Goal: Find specific page/section: Find specific page/section

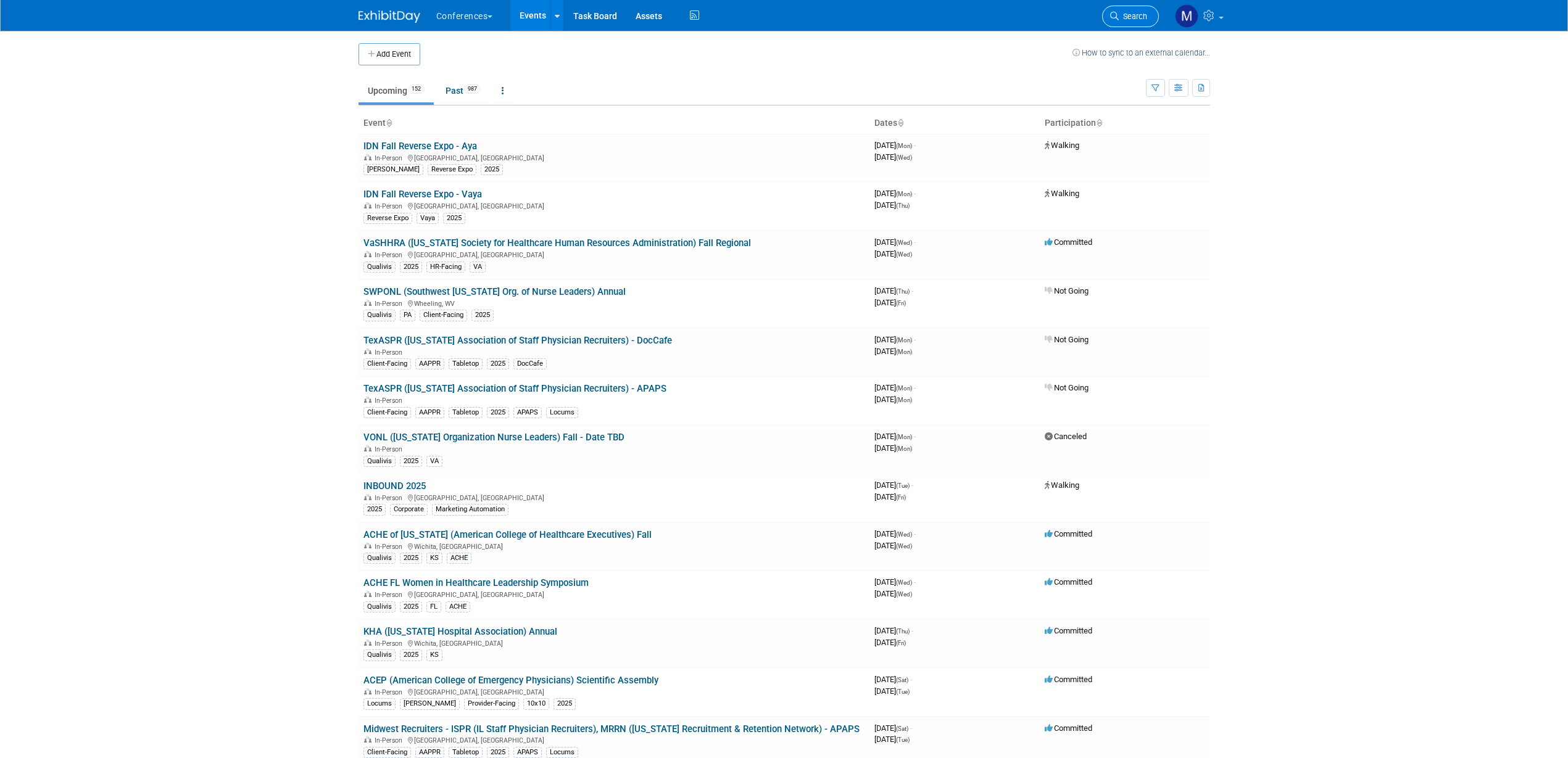
click at [1136, 21] on link "Search" at bounding box center [1130, 16] width 57 height 22
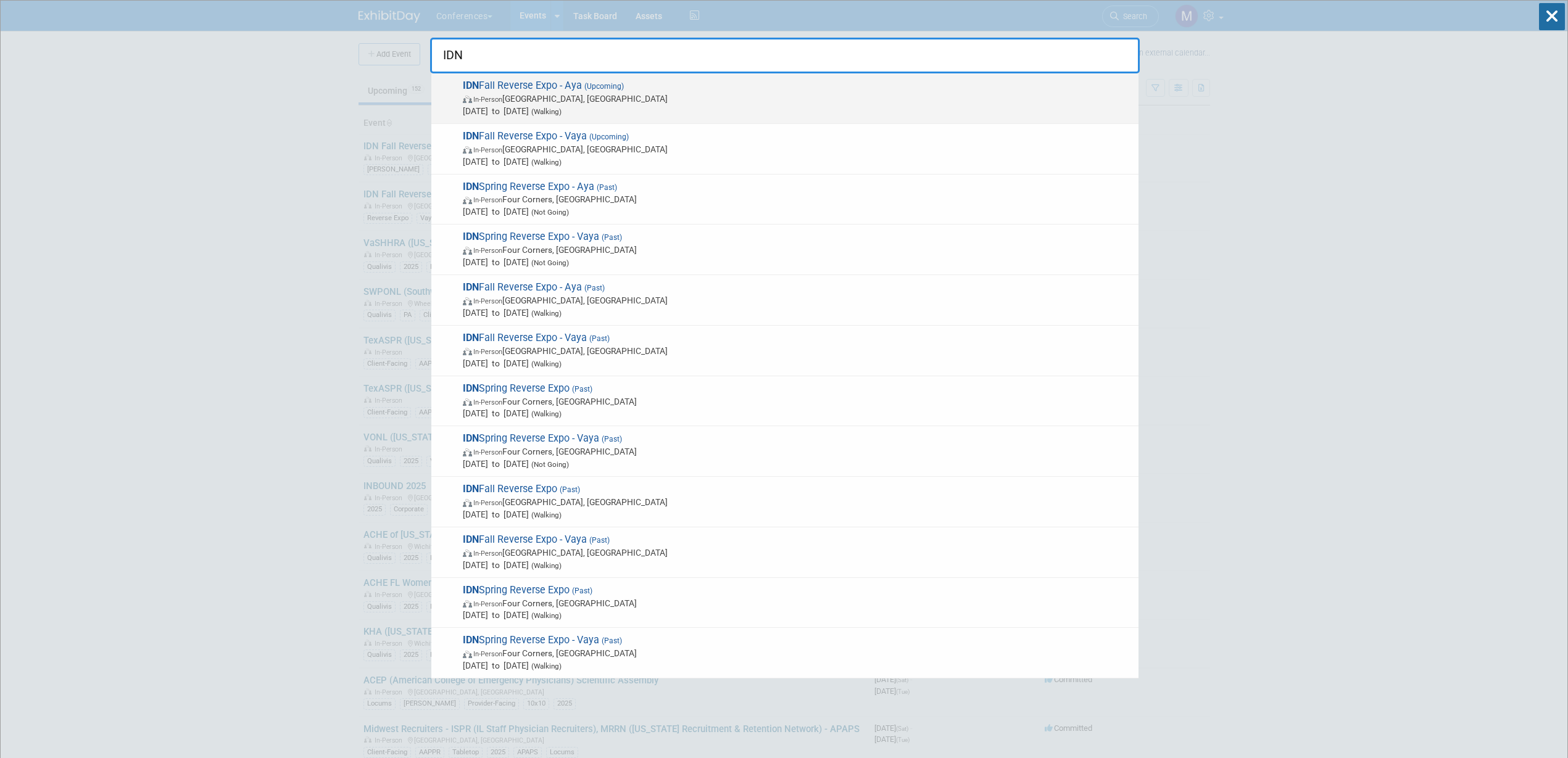
type input "IDN"
click at [542, 114] on span "Aug 25, 2025 to Aug 27, 2025 (Walking)" at bounding box center [797, 111] width 670 height 12
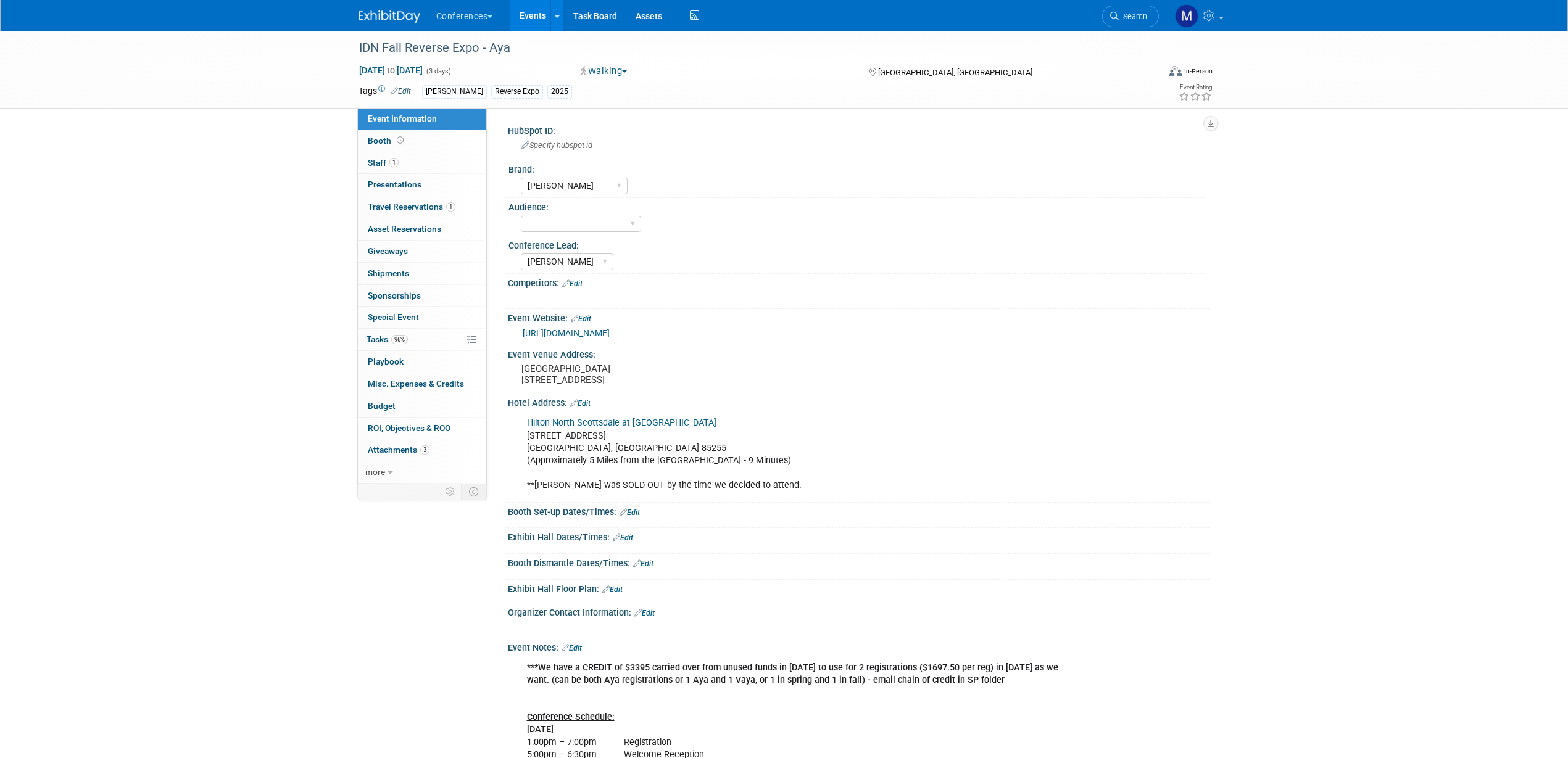
select select "[PERSON_NAME]"
click at [414, 166] on link "1 Staff 1" at bounding box center [422, 163] width 128 height 22
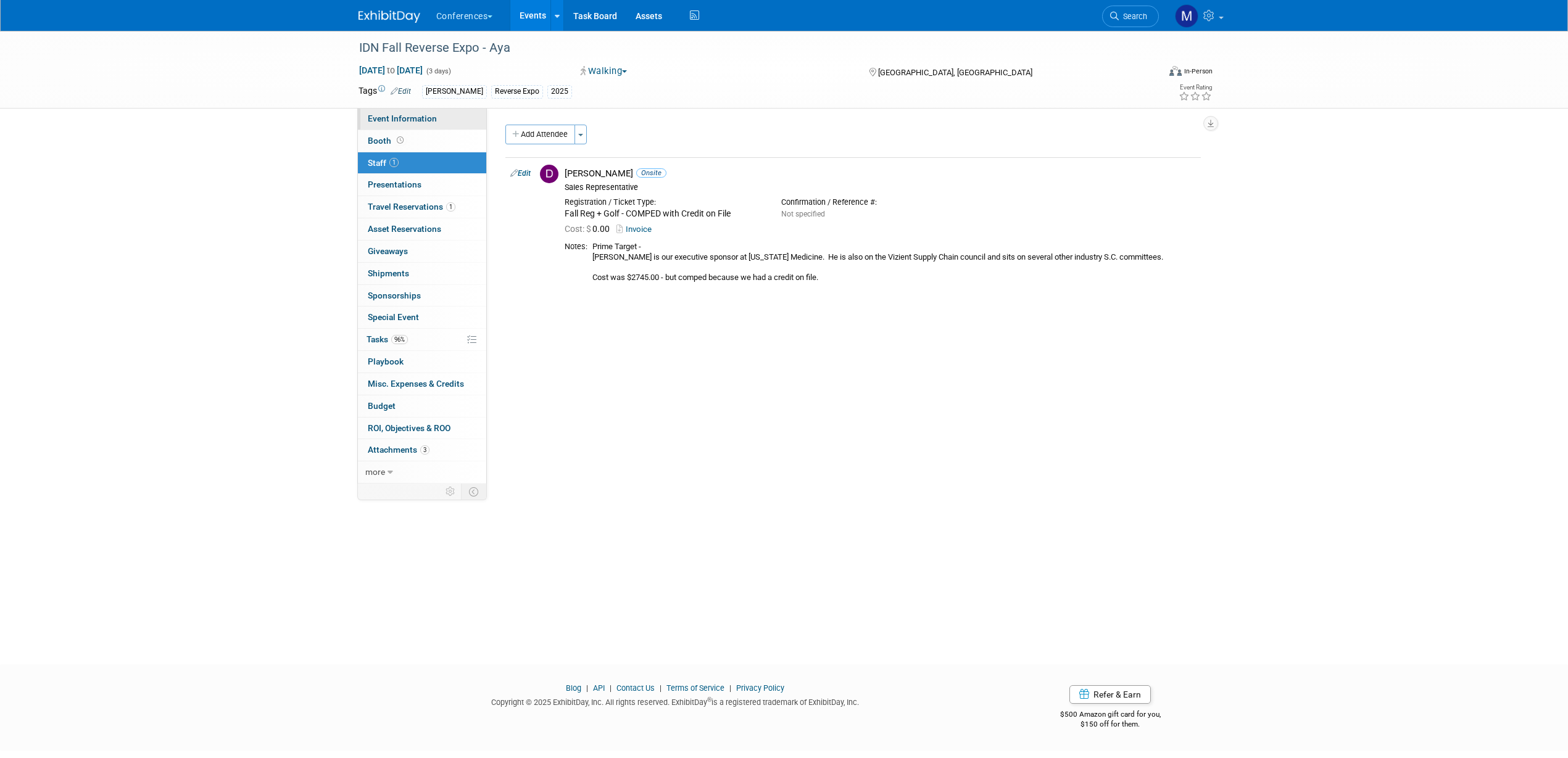
click at [414, 117] on span "Event Information" at bounding box center [402, 118] width 69 height 10
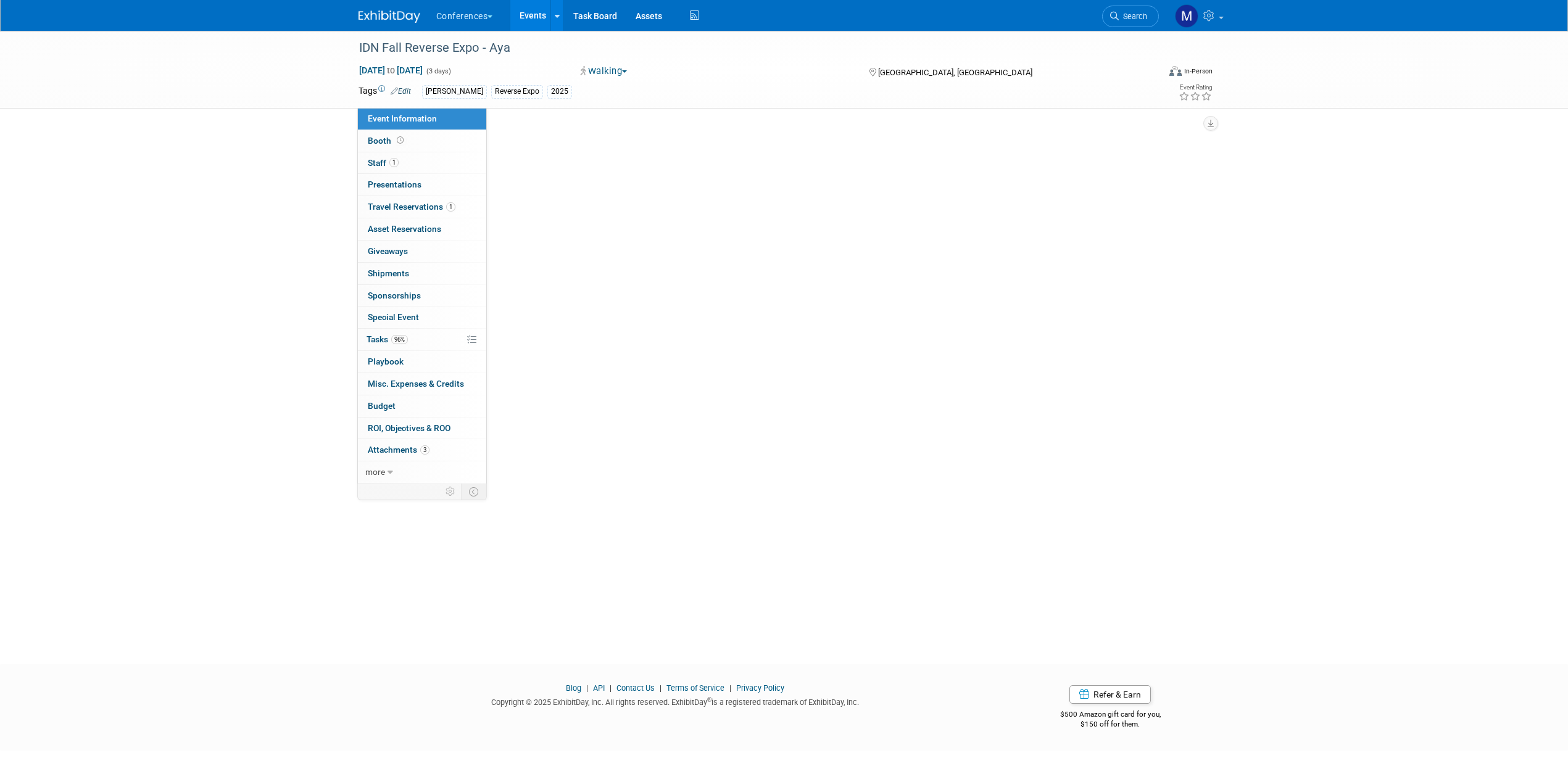
select select "[PERSON_NAME]"
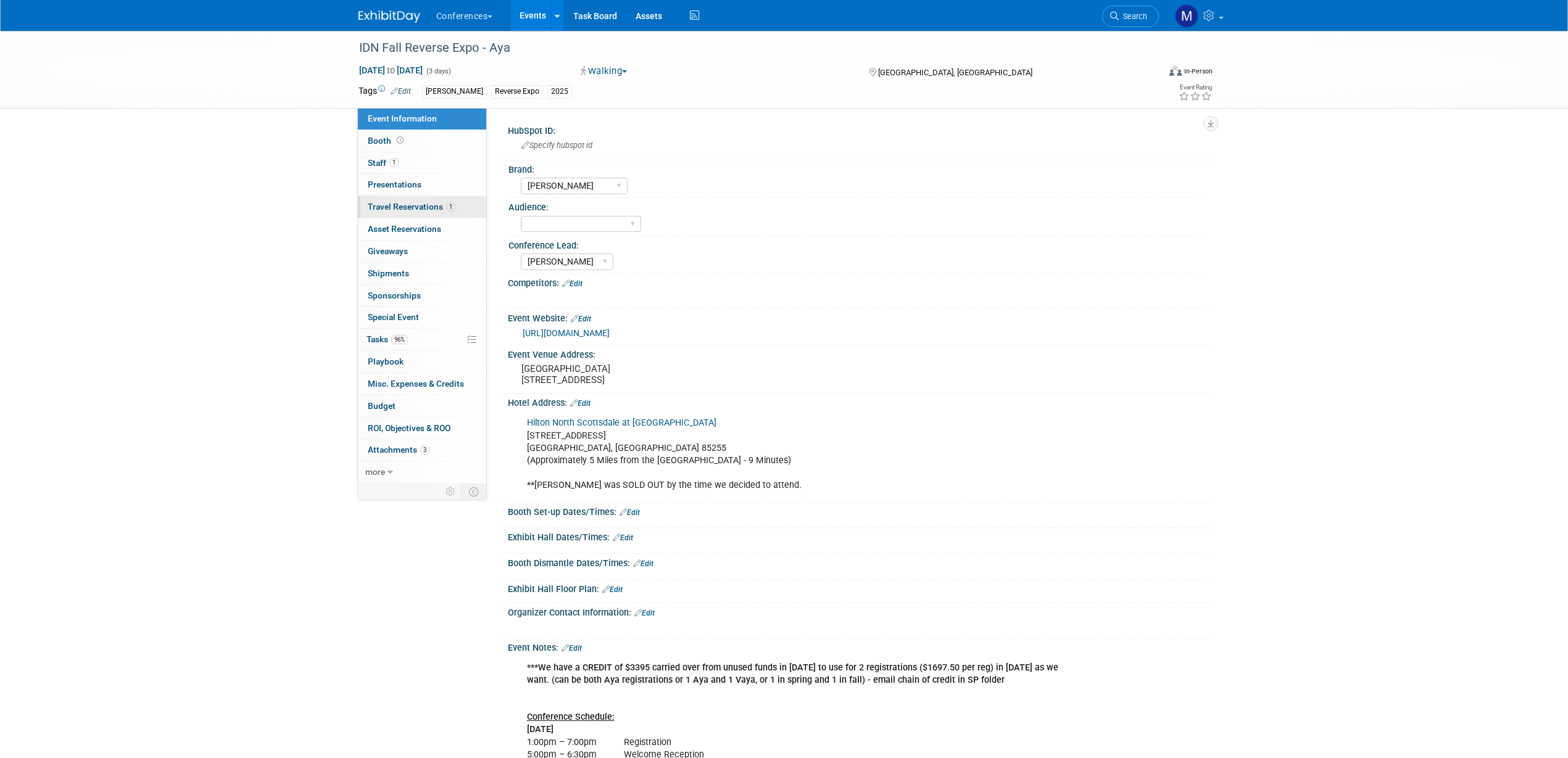
click at [411, 211] on link "1 Travel Reservations 1" at bounding box center [422, 207] width 128 height 22
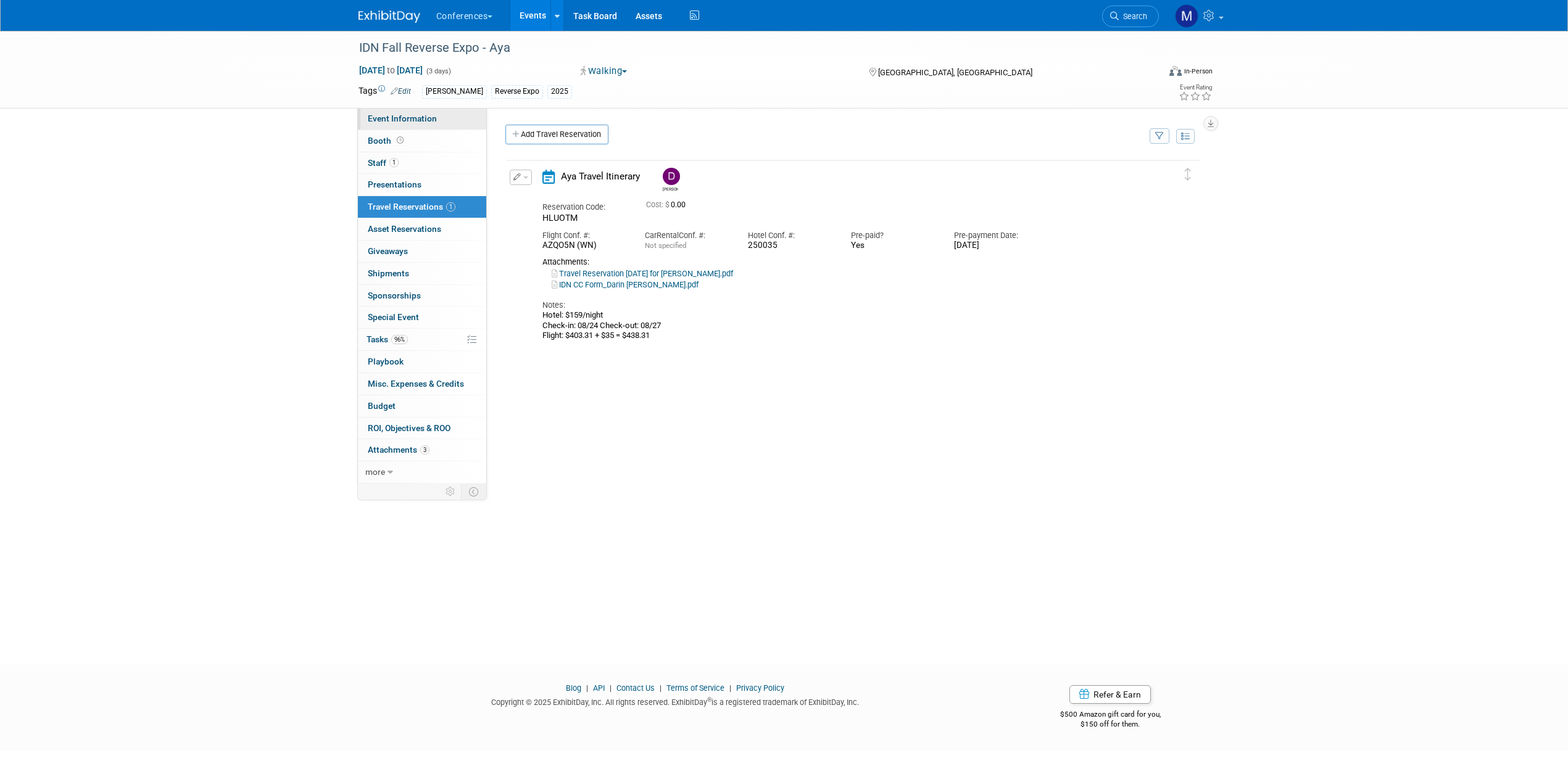
click at [439, 114] on link "Event Information" at bounding box center [422, 119] width 128 height 22
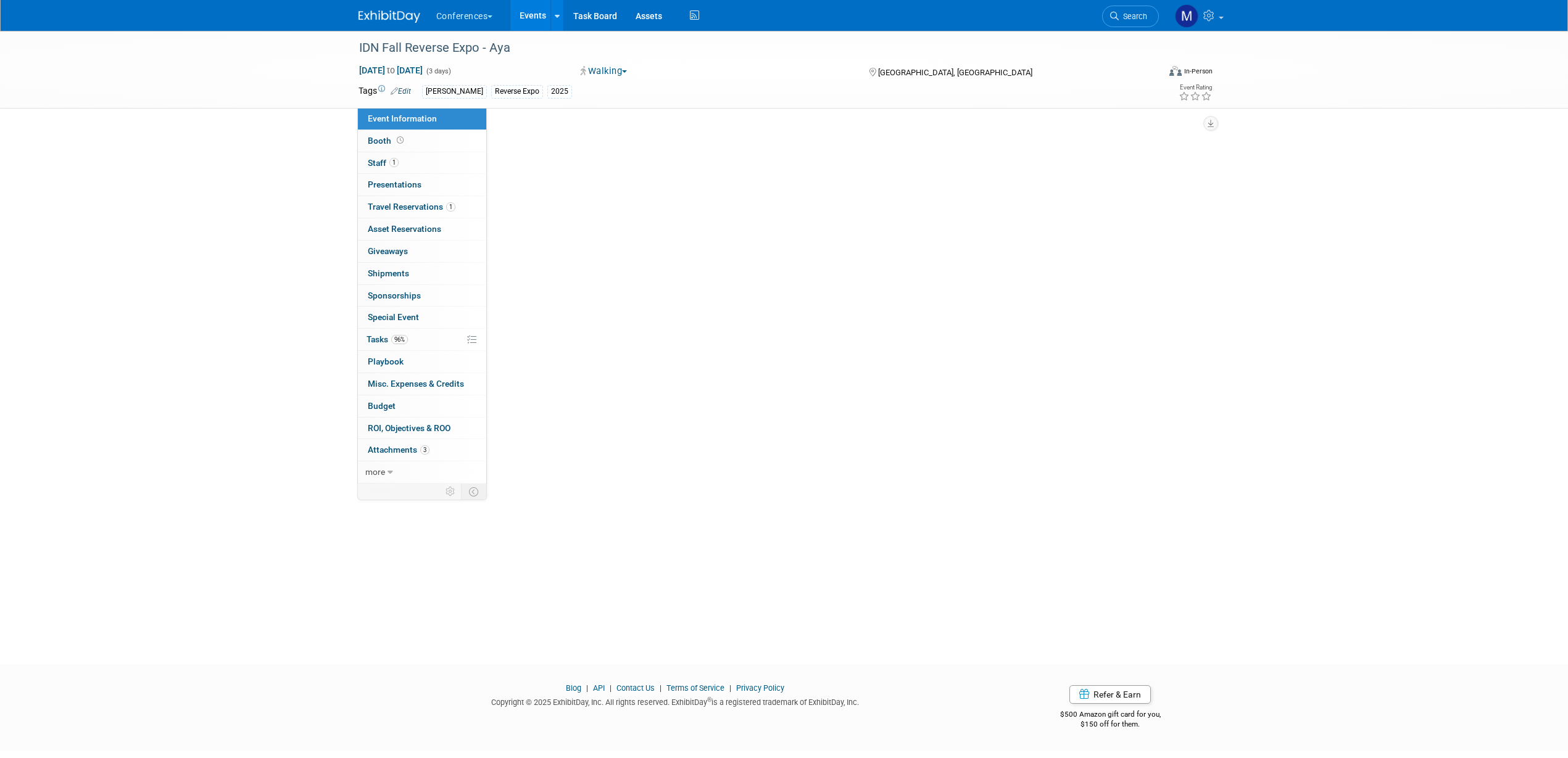
select select "[PERSON_NAME]"
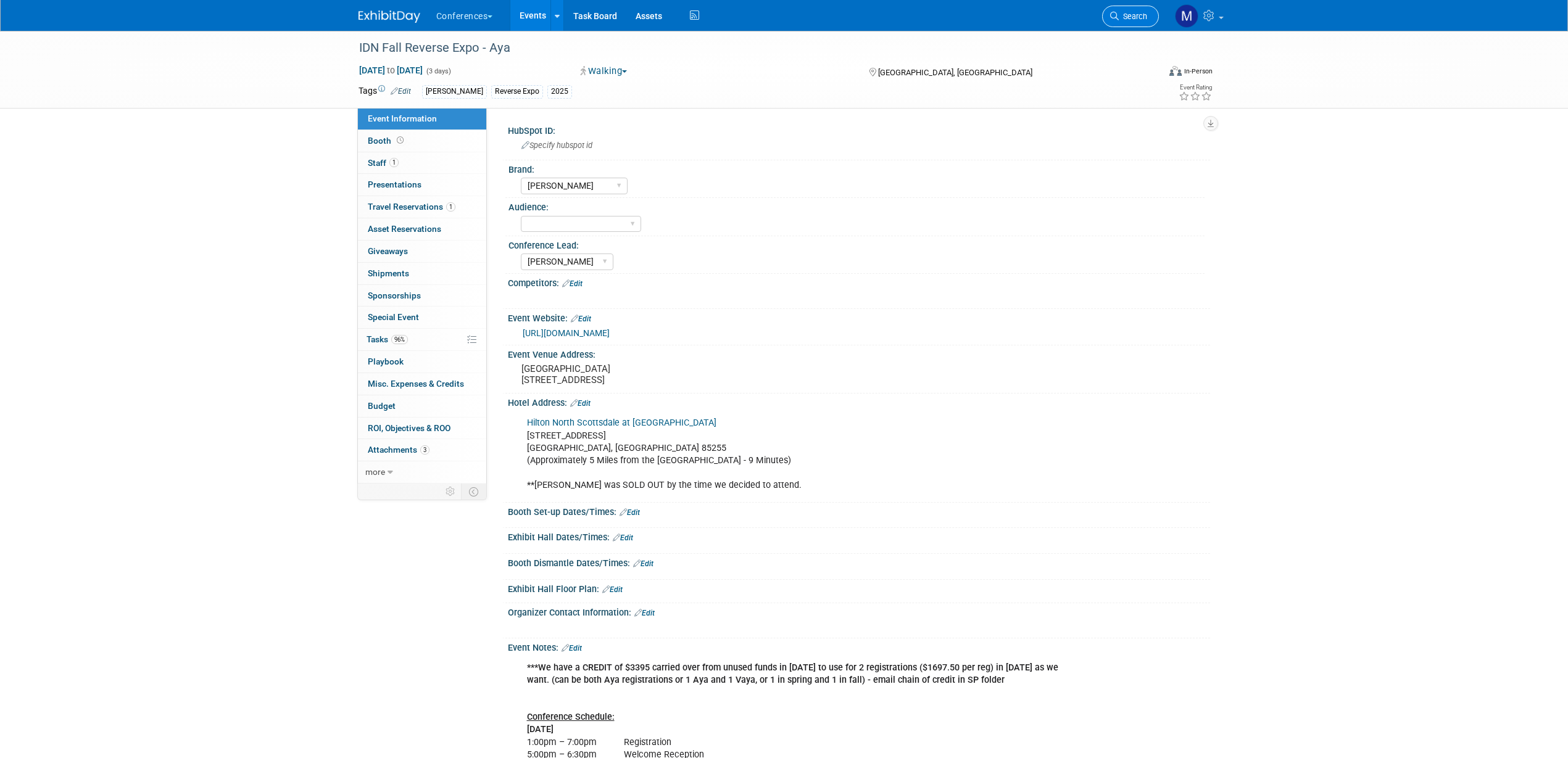
click at [1141, 13] on span "Search" at bounding box center [1132, 16] width 28 height 9
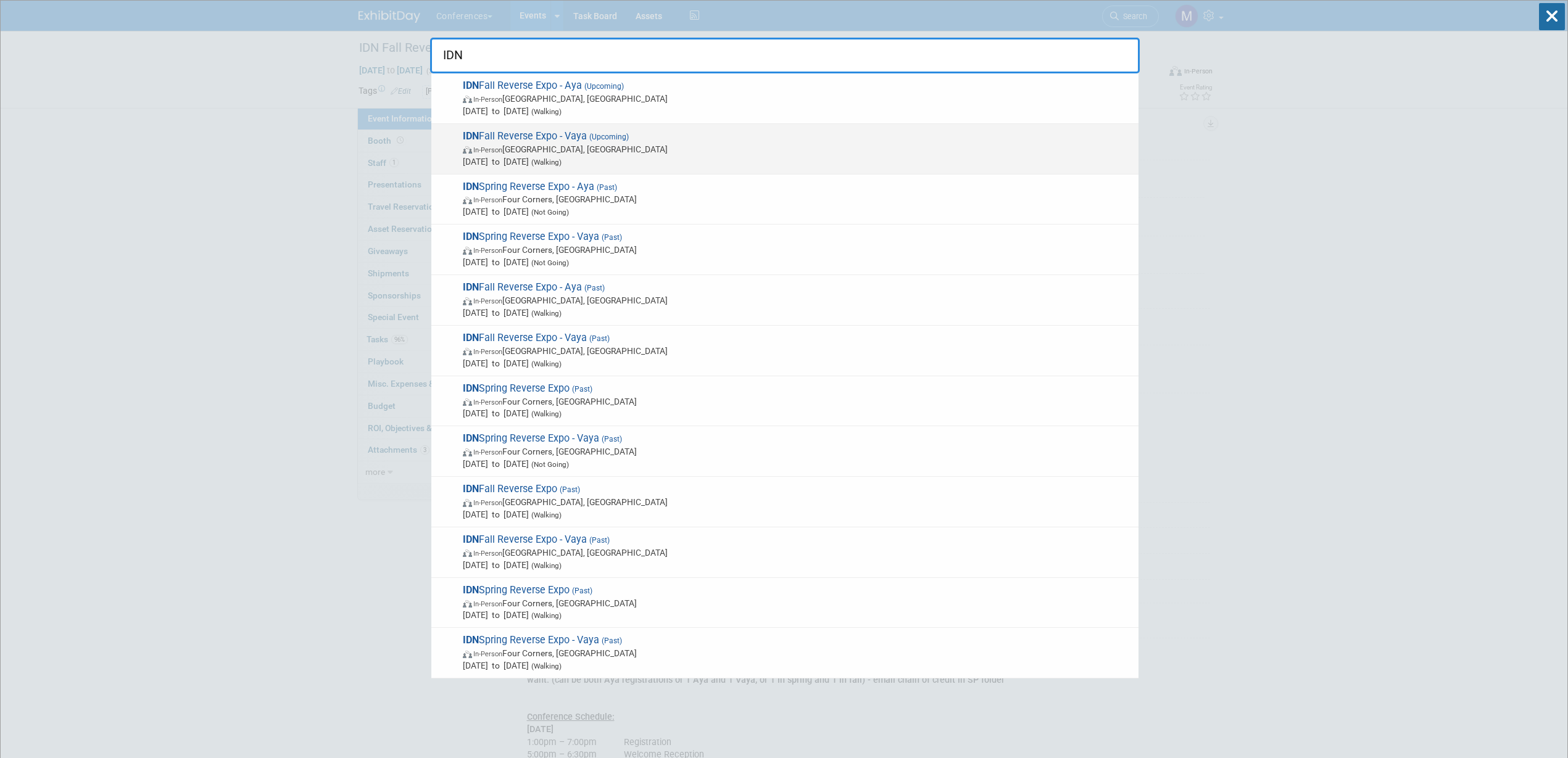
type input "IDN"
click at [509, 140] on span "IDN Fall Reverse Expo - Vaya (Upcoming) In-Person Phoenix, AZ Aug 25, 2025 to A…" at bounding box center [796, 148] width 674 height 37
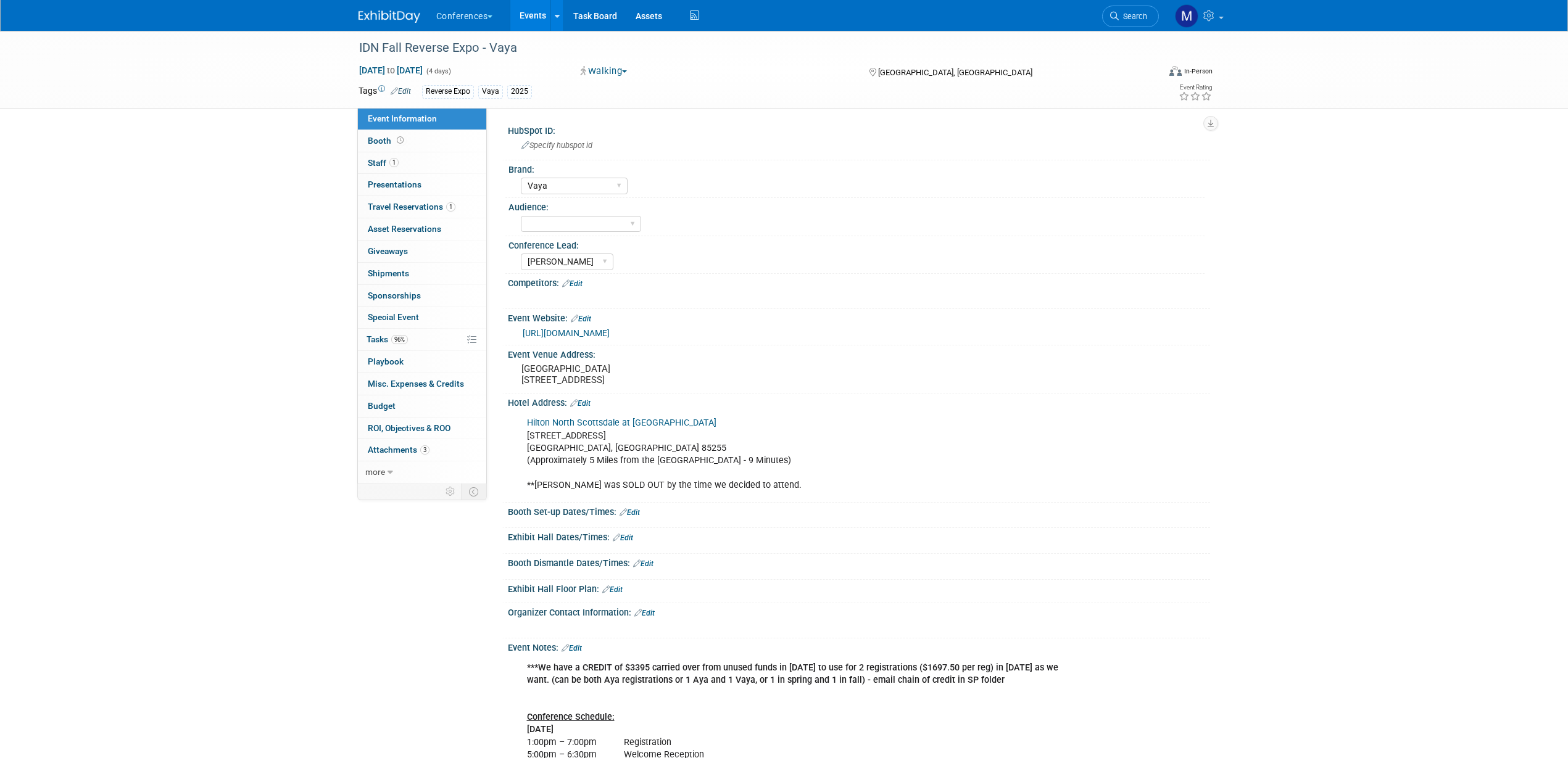
select select "Vaya"
select select "[PERSON_NAME]"
